Goal: Task Accomplishment & Management: Manage account settings

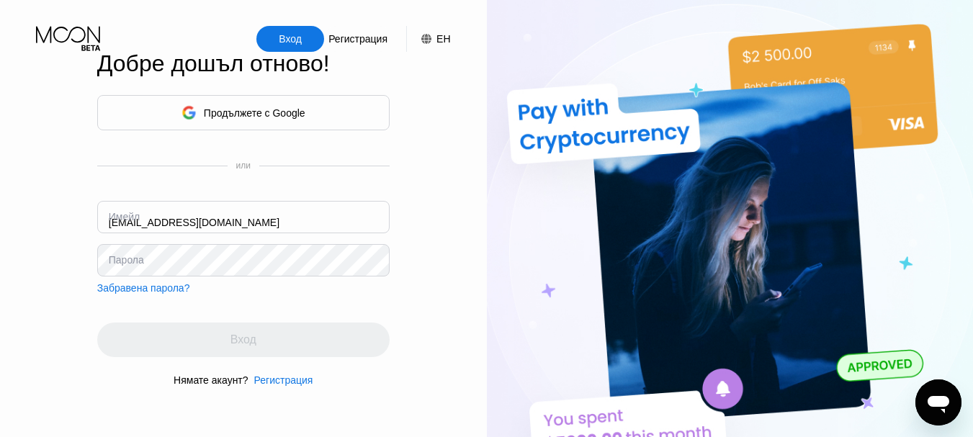
click at [239, 217] on input "kiko555kov@gmail.com" at bounding box center [243, 217] width 292 height 32
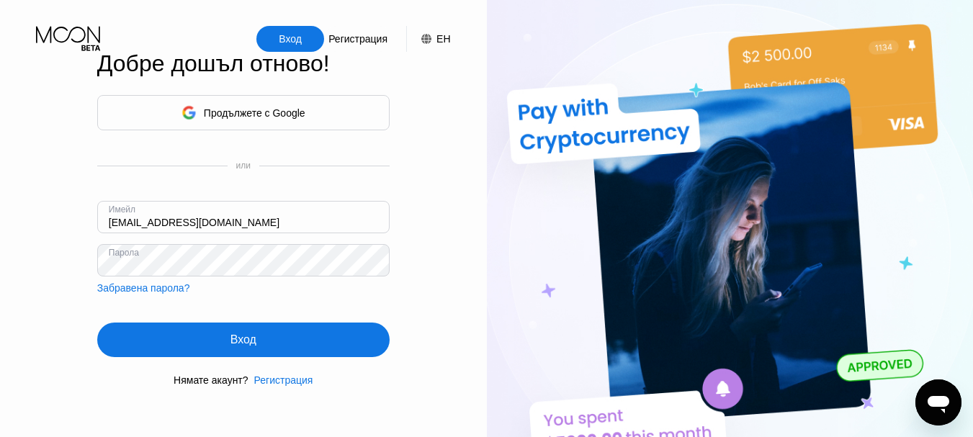
type input "kalan70@proton.me"
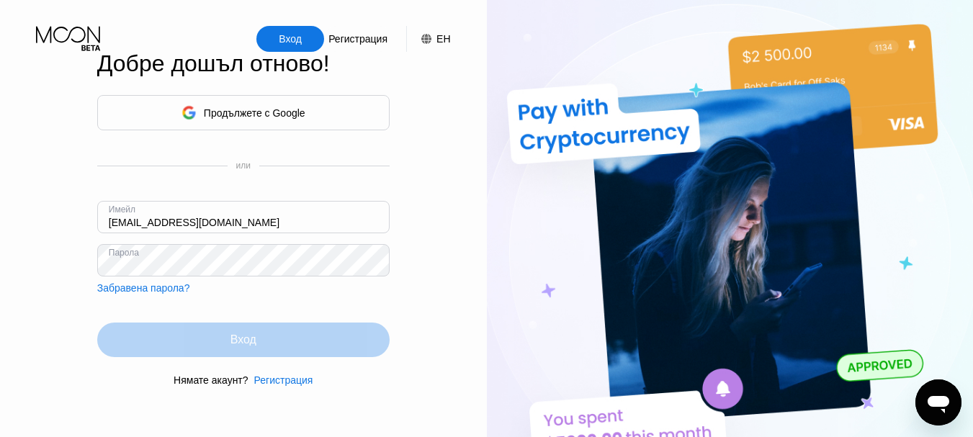
click at [241, 344] on font "Вход" at bounding box center [243, 339] width 26 height 12
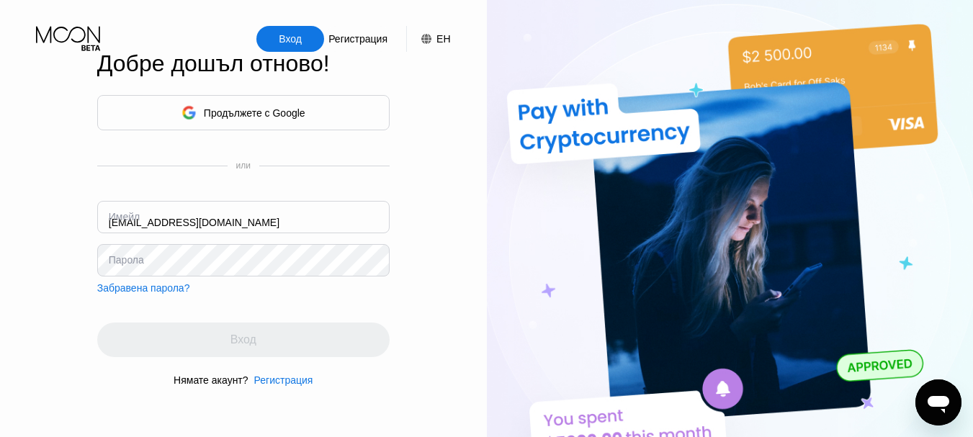
click at [246, 227] on input "kiko555kov@gmail.com" at bounding box center [243, 217] width 292 height 32
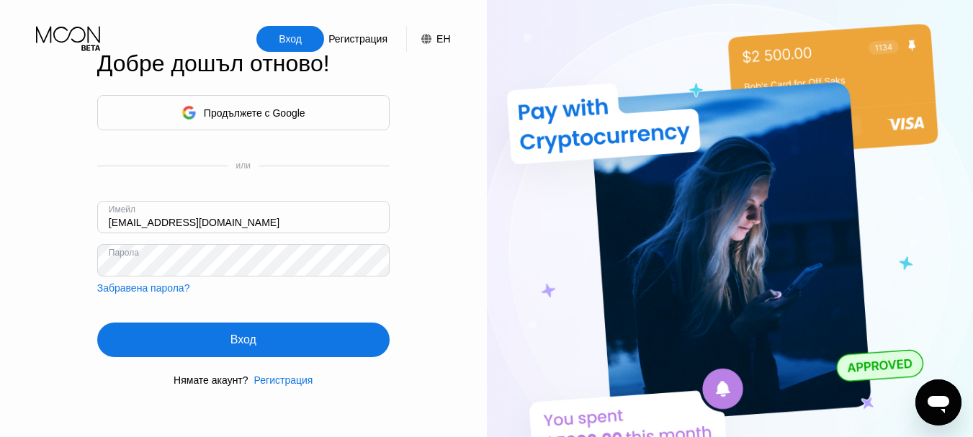
type input "kalan70@proton.me"
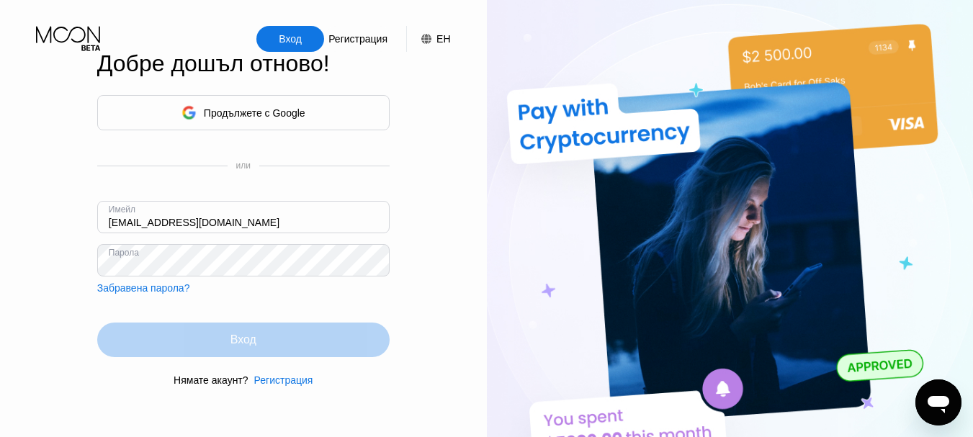
click at [243, 343] on font "Вход" at bounding box center [243, 339] width 26 height 12
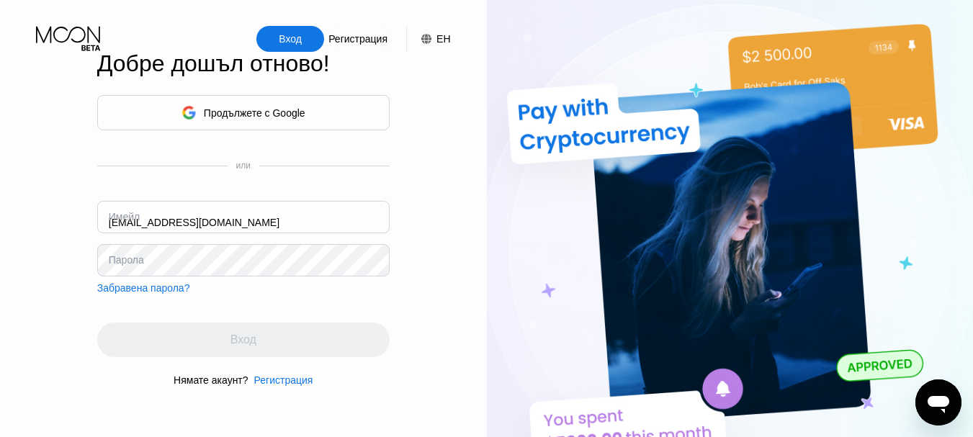
click at [214, 224] on input "kiko555kov@gmail.com" at bounding box center [243, 217] width 292 height 32
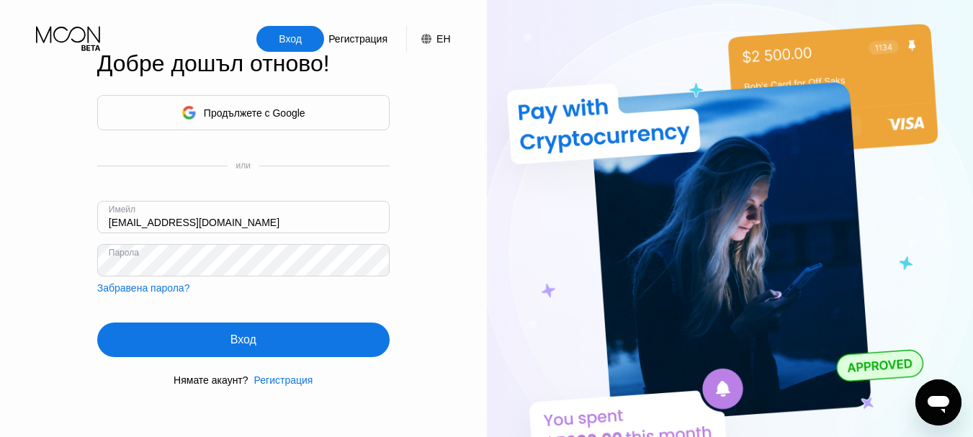
type input "kalan70@proton.me"
click at [145, 292] on font "Забравена парола?" at bounding box center [143, 288] width 93 height 12
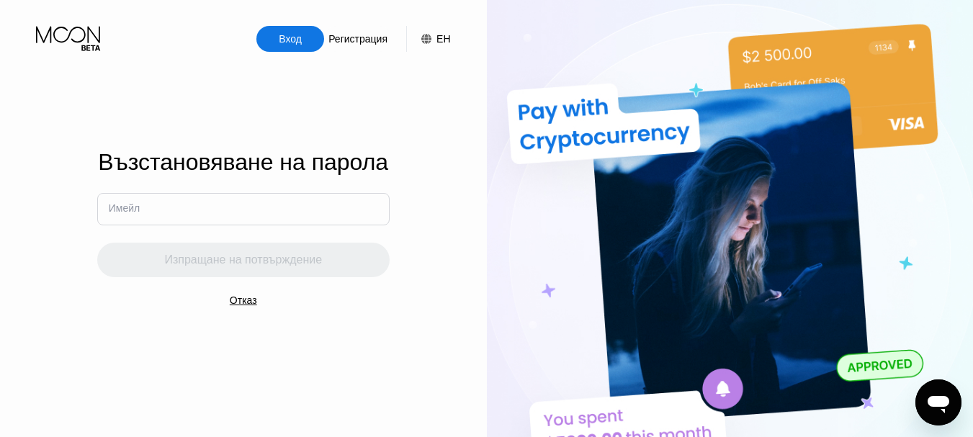
click at [138, 205] on font "Имейл" at bounding box center [124, 208] width 31 height 12
click at [148, 211] on input "text" at bounding box center [243, 209] width 292 height 32
click at [142, 211] on input "text" at bounding box center [243, 209] width 292 height 32
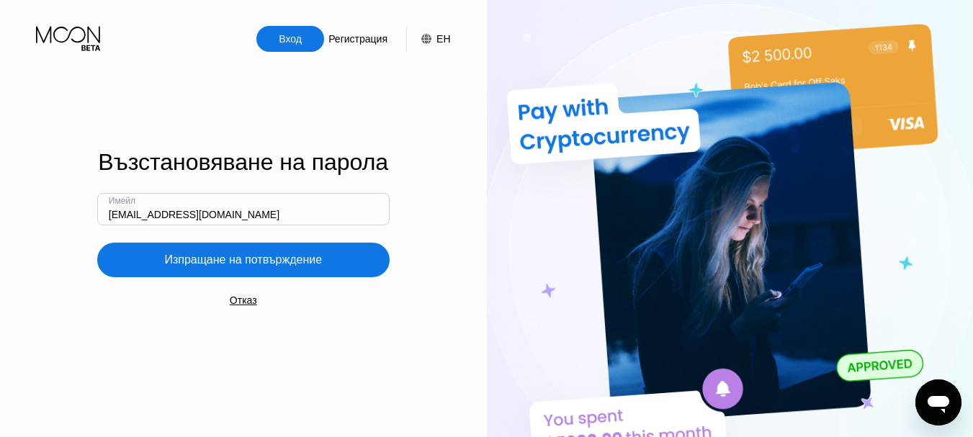
type input "[EMAIL_ADDRESS][DOMAIN_NAME]"
click at [241, 263] on font "Изпращане на потвърждение" at bounding box center [243, 260] width 158 height 12
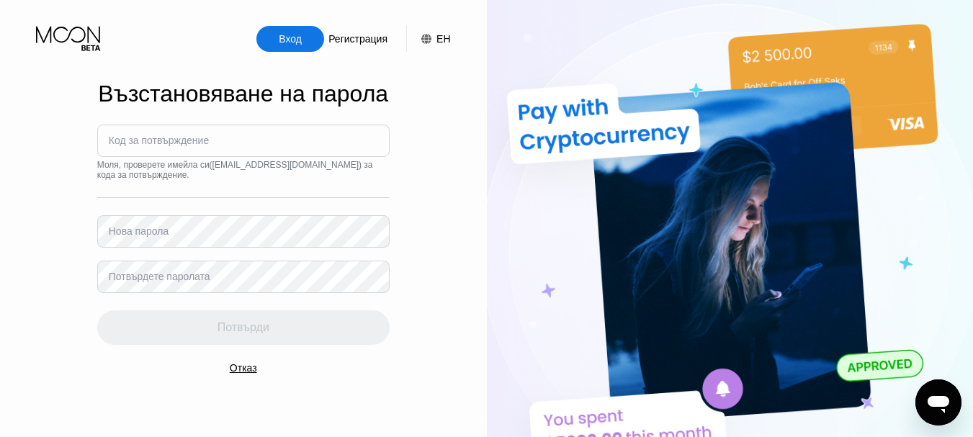
click at [179, 138] on font "Код за потвърждение" at bounding box center [159, 141] width 100 height 12
click at [189, 135] on font "Код за потвърждение" at bounding box center [159, 141] width 100 height 12
click at [222, 137] on input at bounding box center [243, 141] width 292 height 32
type input "991044"
click at [166, 232] on font "Нова парола" at bounding box center [139, 231] width 60 height 12
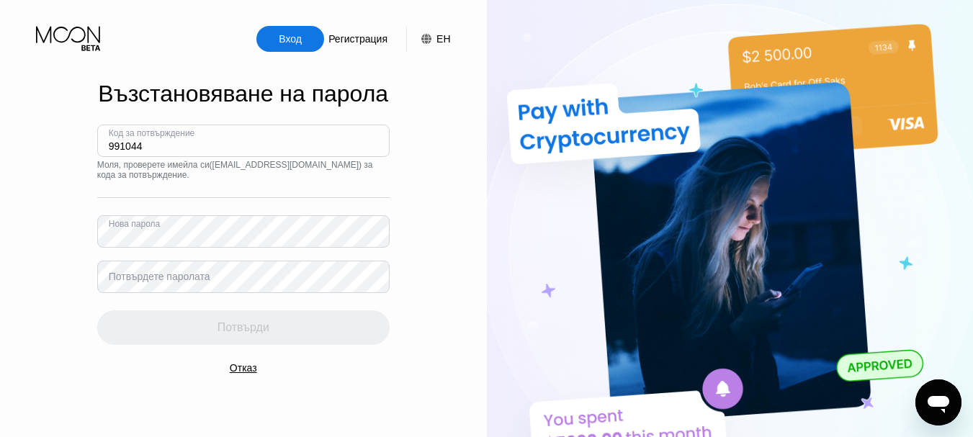
click at [140, 278] on font "Потвърдете паролата" at bounding box center [160, 277] width 102 height 12
click at [138, 281] on font "Потвърдете паролата" at bounding box center [160, 277] width 102 height 12
click at [138, 280] on font "Потвърдете паролата" at bounding box center [160, 277] width 102 height 12
click at [140, 282] on font "Потвърдете паролата" at bounding box center [160, 277] width 102 height 12
click at [201, 279] on font "Потвърдете паролата" at bounding box center [160, 277] width 102 height 12
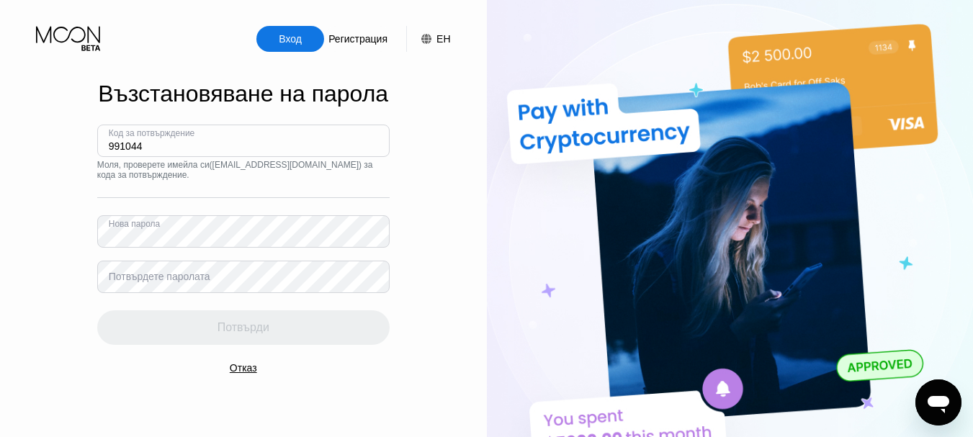
click at [138, 274] on font "Потвърдете паролата" at bounding box center [160, 277] width 102 height 12
click at [137, 278] on font "Потвърдете паролата" at bounding box center [160, 277] width 102 height 12
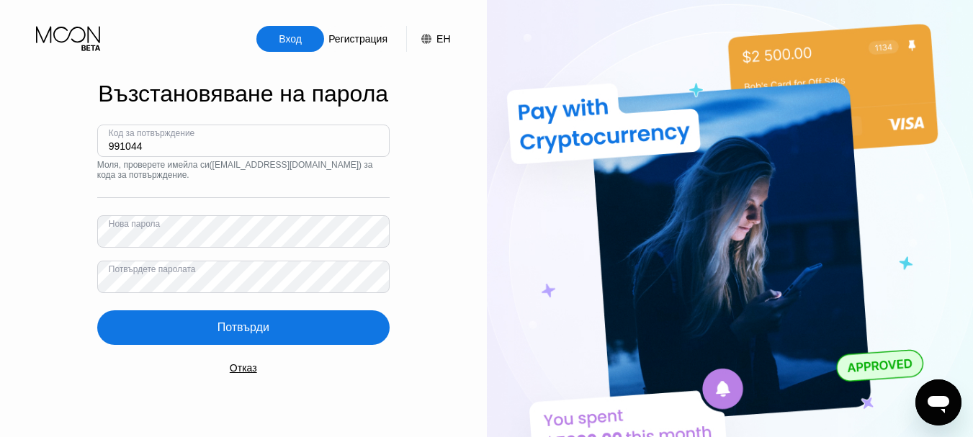
click at [254, 333] on font "Потвърди" at bounding box center [244, 327] width 52 height 12
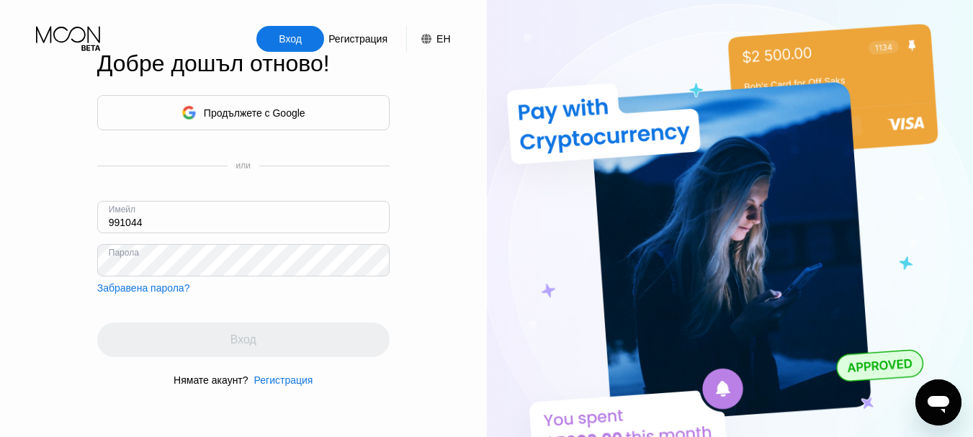
click at [428, 136] on div "Вход Регистрация ЕН Език Изберете елемент Запазване Добре дошъл отново! Продълж…" at bounding box center [243, 240] width 487 height 481
click at [229, 227] on input "991044" at bounding box center [243, 217] width 292 height 32
type input "[EMAIL_ADDRESS][DOMAIN_NAME]"
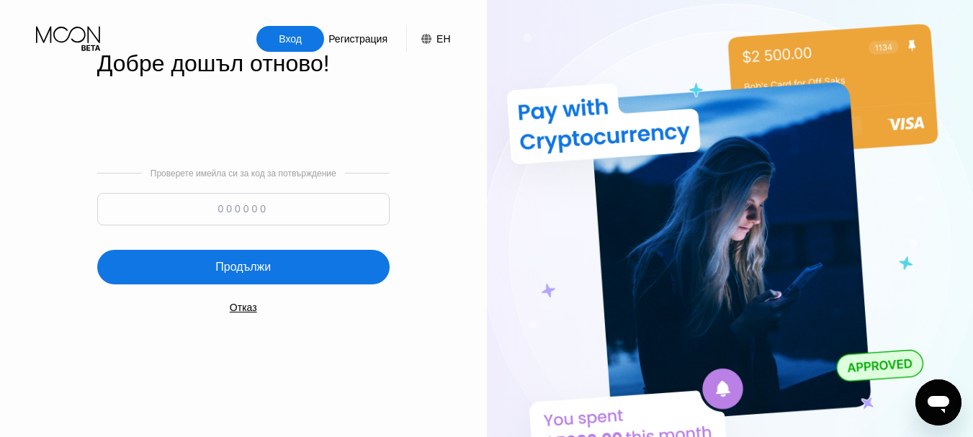
click at [310, 211] on input at bounding box center [243, 209] width 292 height 32
type input "667860"
click at [285, 271] on div "Продължи" at bounding box center [243, 267] width 292 height 35
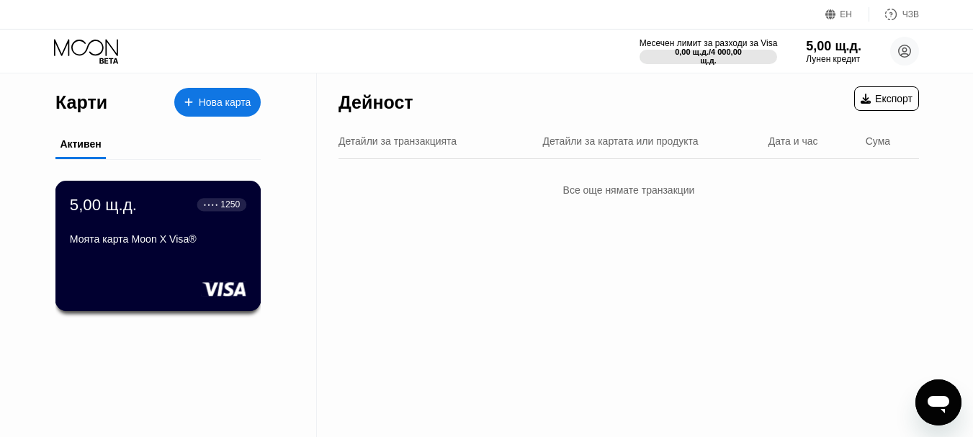
click at [171, 245] on font "Моята карта Moon X Visa®" at bounding box center [133, 239] width 127 height 12
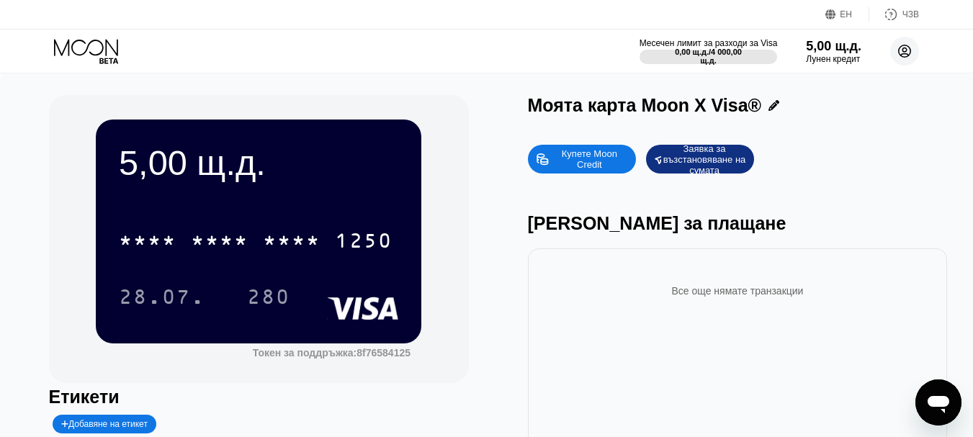
click at [906, 50] on icon at bounding box center [905, 52] width 8 height 8
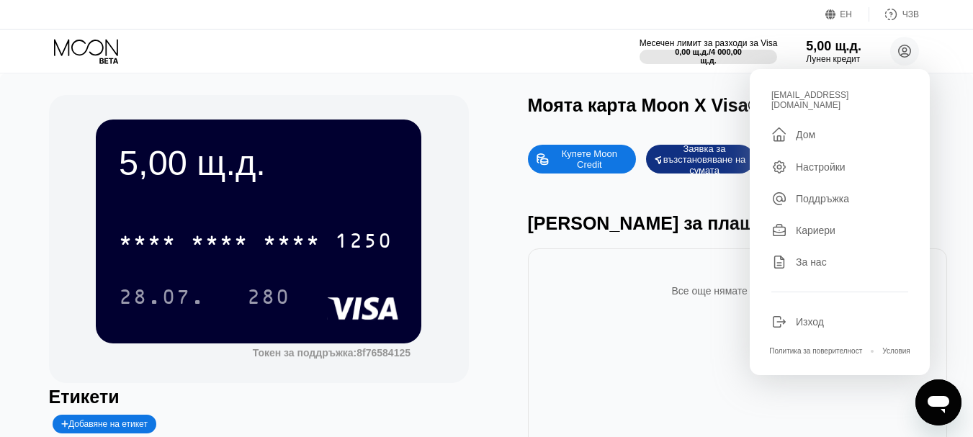
click at [802, 129] on font "Дом" at bounding box center [805, 135] width 19 height 12
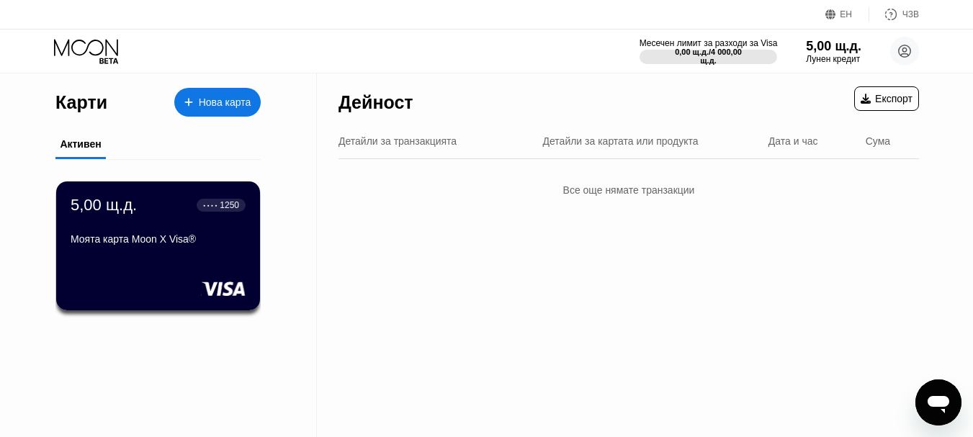
click at [844, 14] on font "ЕН" at bounding box center [846, 14] width 12 height 10
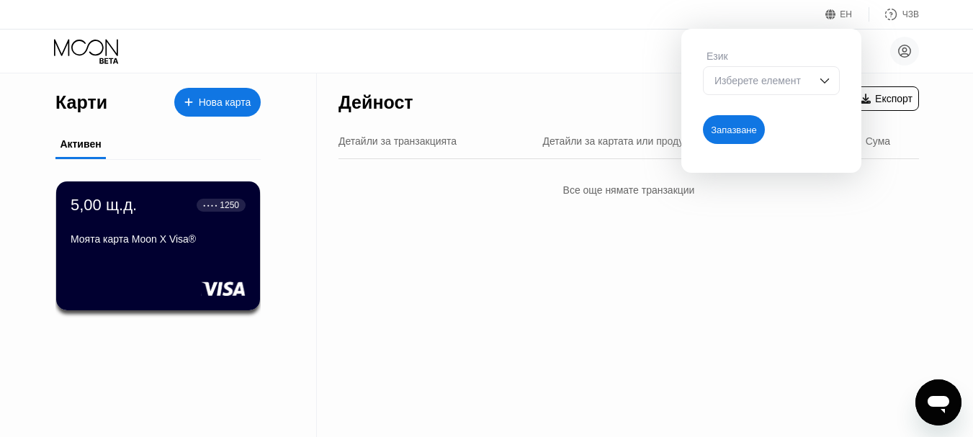
click at [828, 82] on img at bounding box center [824, 80] width 14 height 14
click at [904, 58] on circle at bounding box center [904, 51] width 29 height 29
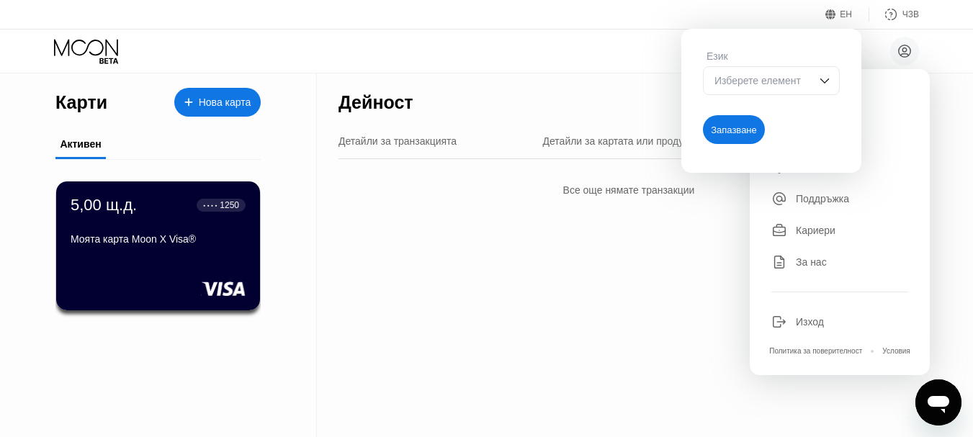
click at [701, 300] on div "Дейност Експорт Детайли за транзакцията Детайли за картата или продукта Дата и …" at bounding box center [629, 255] width 624 height 364
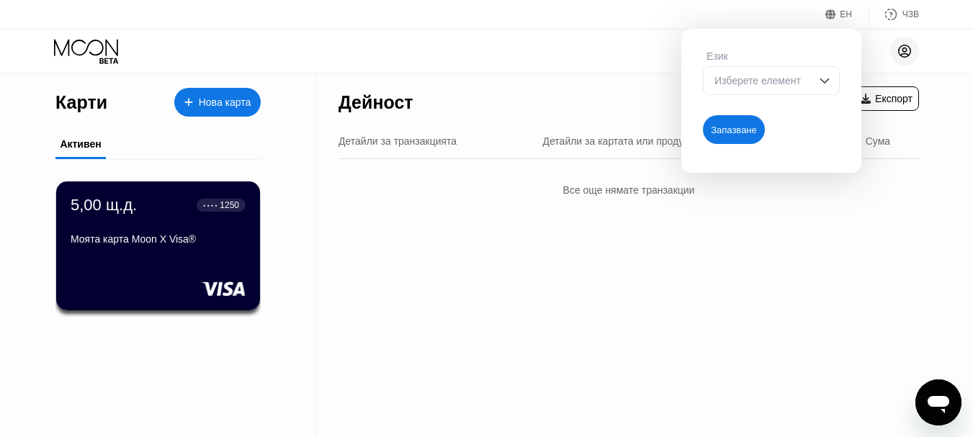
click at [900, 48] on icon at bounding box center [905, 51] width 12 height 12
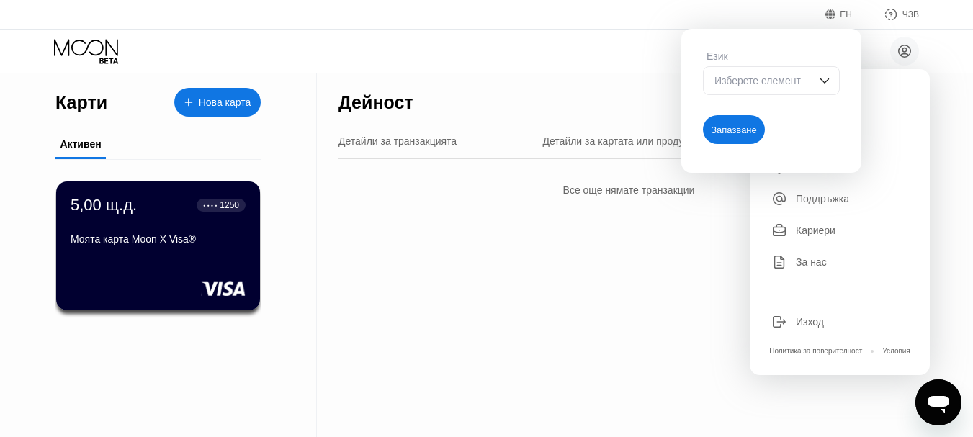
click at [828, 79] on img at bounding box center [824, 80] width 14 height 14
click at [733, 135] on font "Запазване" at bounding box center [734, 130] width 46 height 11
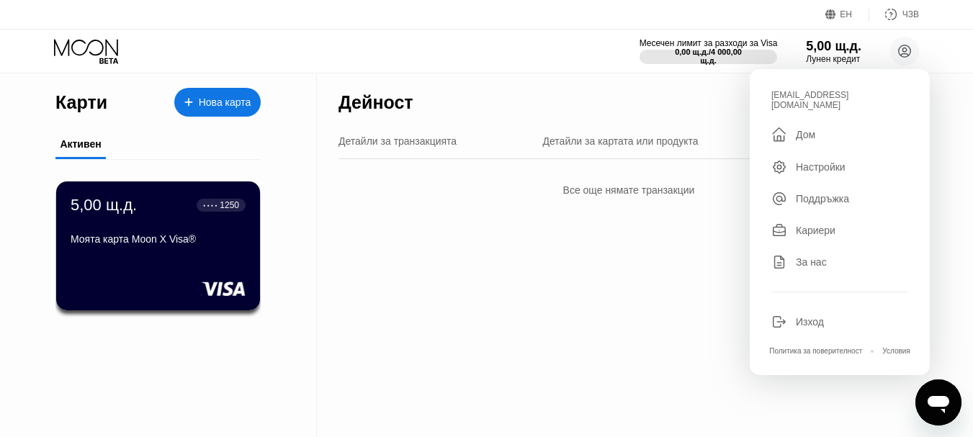
click at [819, 161] on font "Настройки" at bounding box center [821, 167] width 50 height 12
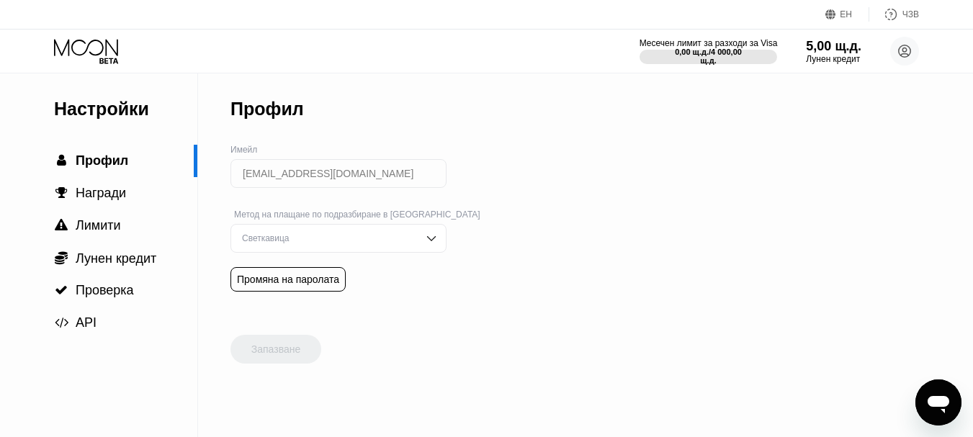
click at [388, 243] on div "Светкавица" at bounding box center [327, 238] width 179 height 10
click at [351, 272] on div "Светкавица" at bounding box center [327, 267] width 179 height 10
click at [552, 223] on div "Настройки  Профил  Награди  Лимити  Лунен кредит  Проверка  API Профил Им…" at bounding box center [486, 255] width 973 height 364
click at [825, 55] on font "Лунен кредит" at bounding box center [833, 59] width 55 height 10
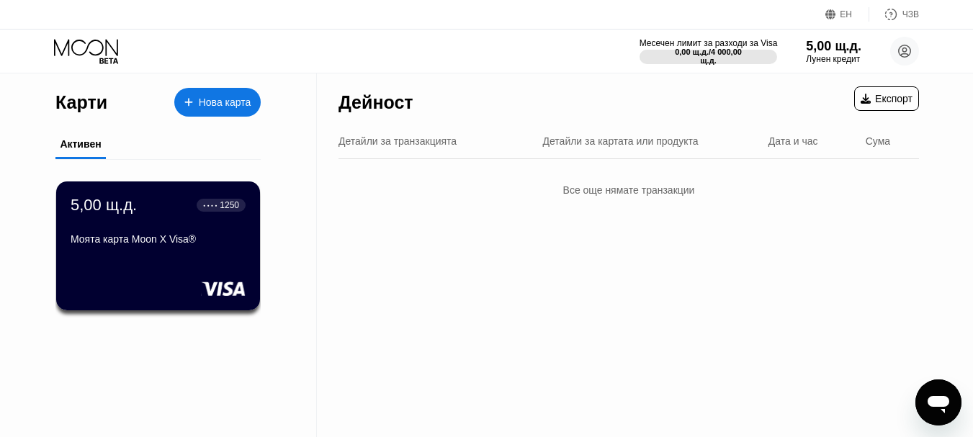
click at [230, 105] on font "Нова карта" at bounding box center [225, 103] width 53 height 12
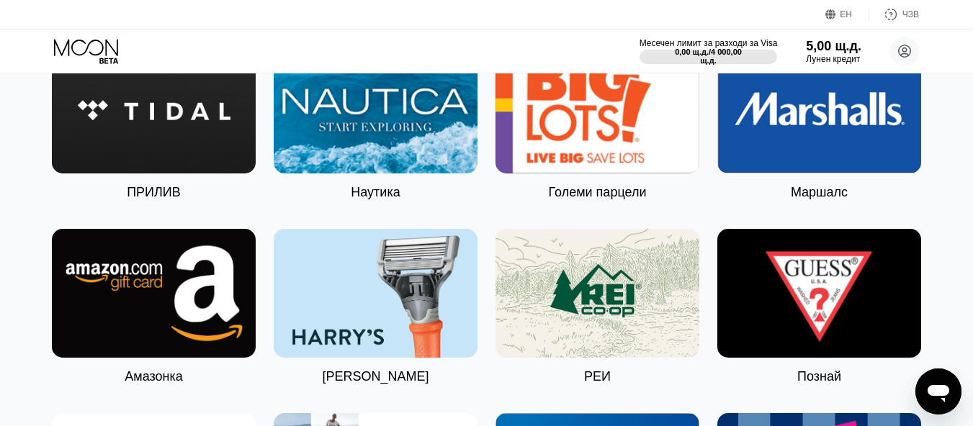
scroll to position [2377, 0]
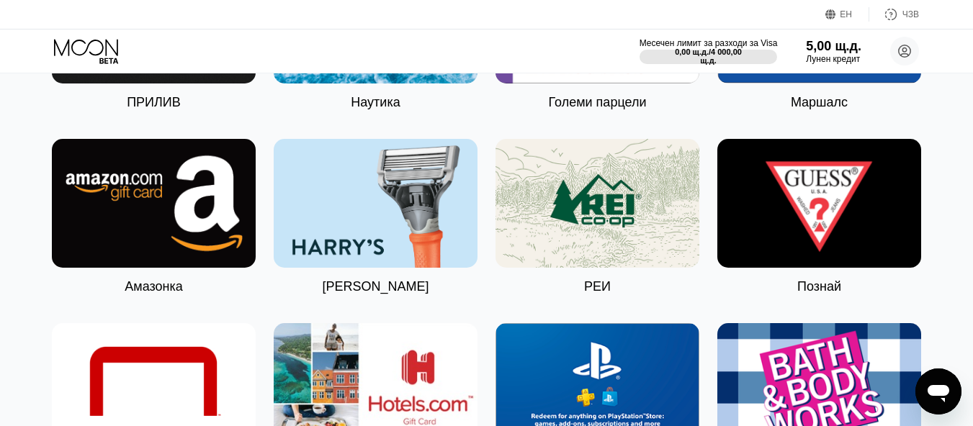
click at [148, 220] on img at bounding box center [154, 203] width 204 height 129
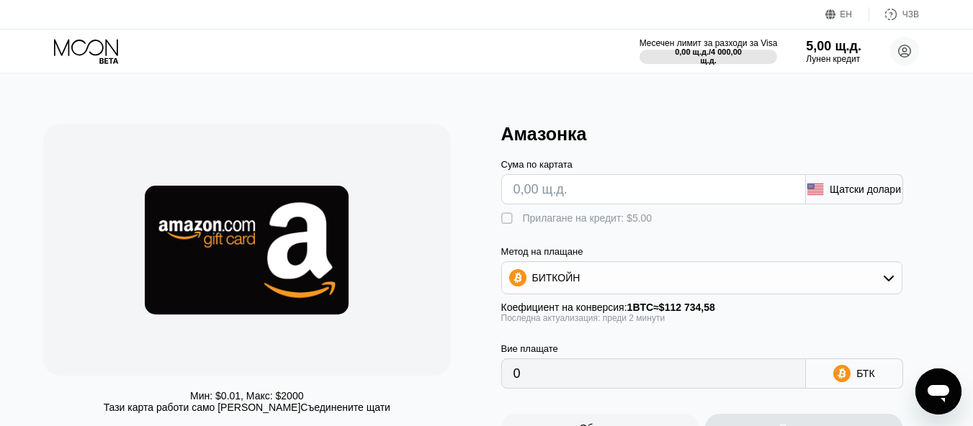
scroll to position [288, 0]
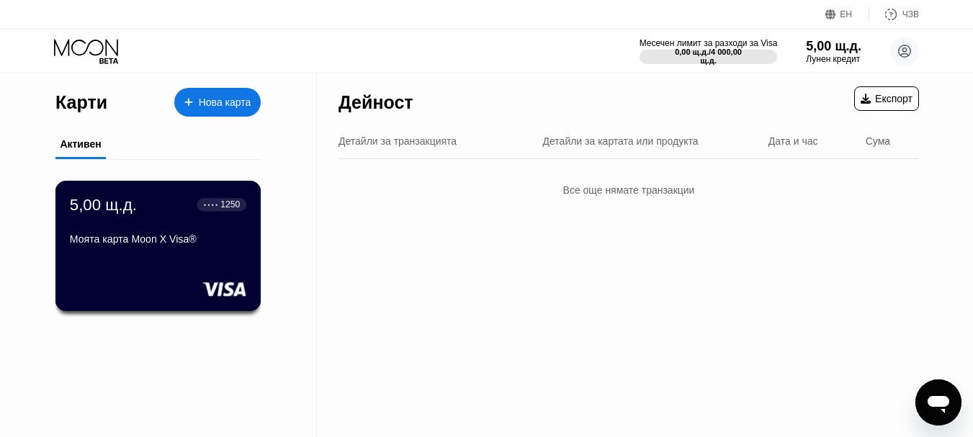
click at [151, 251] on div "Моята карта Moon X Visa®" at bounding box center [158, 241] width 176 height 17
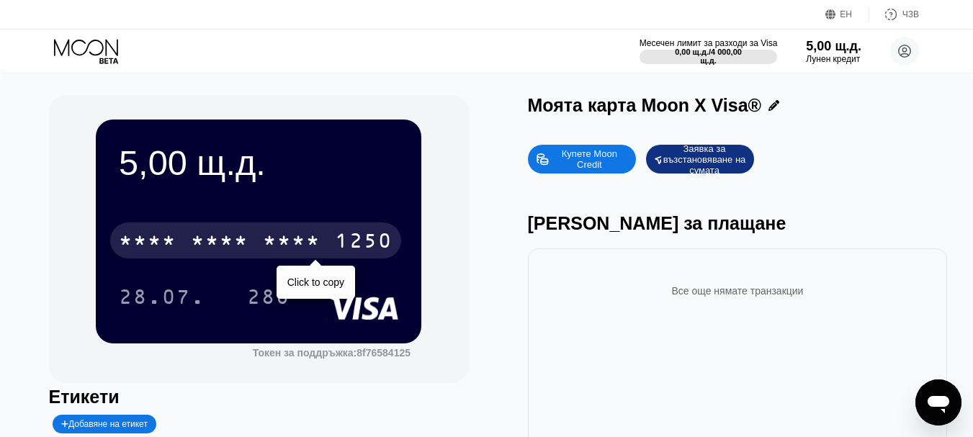
click at [234, 254] on font "*" at bounding box center [241, 242] width 14 height 23
